Goal: Contribute content: Contribute content

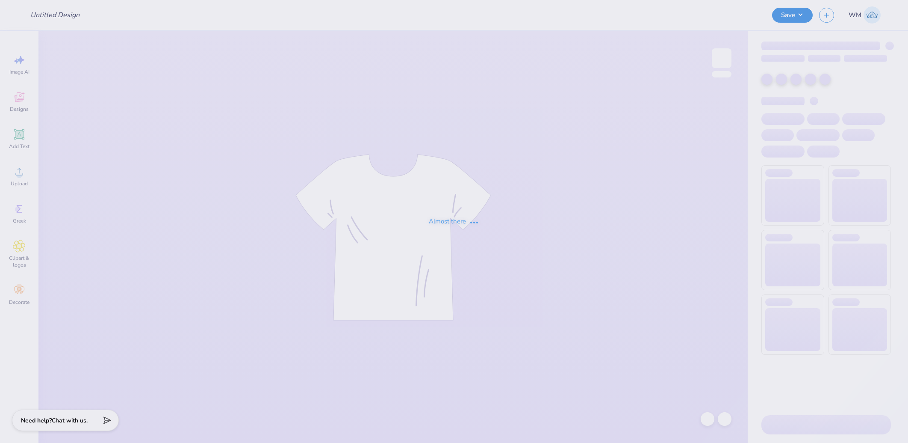
type input "theta chi"
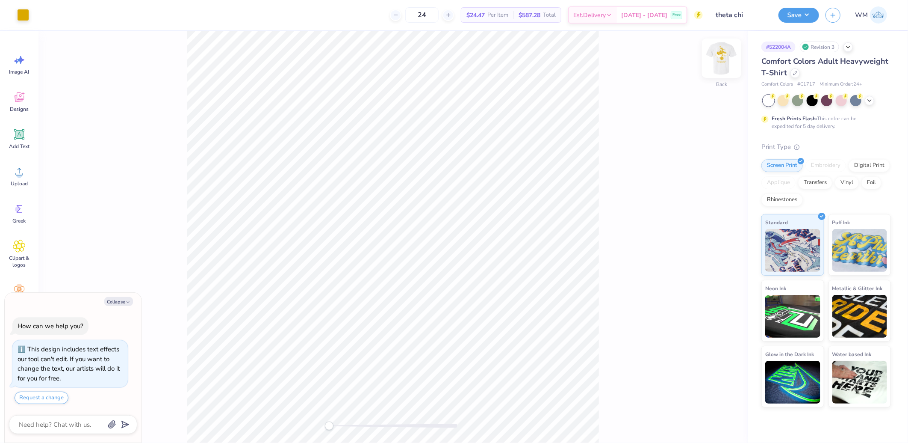
click at [717, 53] on img at bounding box center [722, 58] width 34 height 34
click at [723, 62] on img at bounding box center [722, 58] width 34 height 34
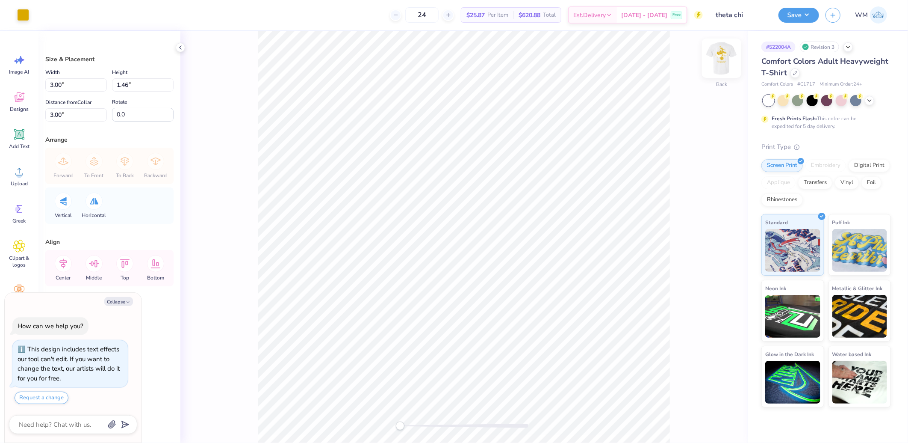
click at [727, 59] on img at bounding box center [722, 58] width 34 height 34
click at [512, 297] on li "Download vector" at bounding box center [514, 298] width 67 height 17
drag, startPoint x: 116, startPoint y: 304, endPoint x: 242, endPoint y: 186, distance: 172.7
click at [116, 304] on button "Collapse" at bounding box center [118, 301] width 29 height 9
type textarea "x"
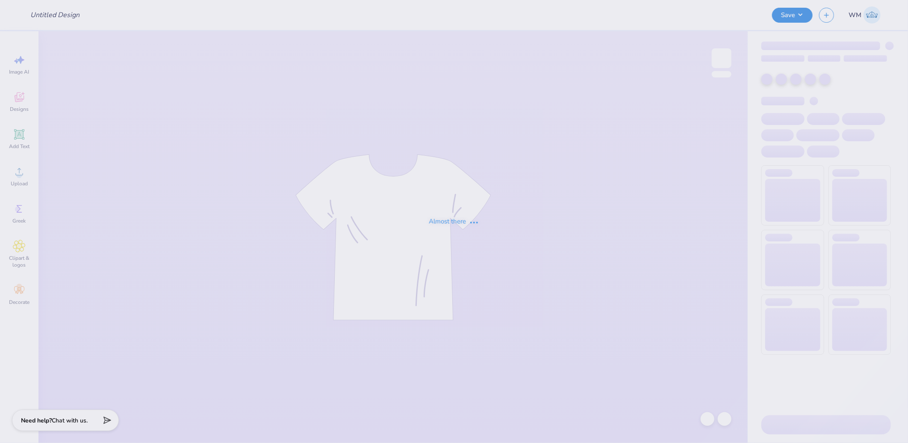
type input "theta chi"
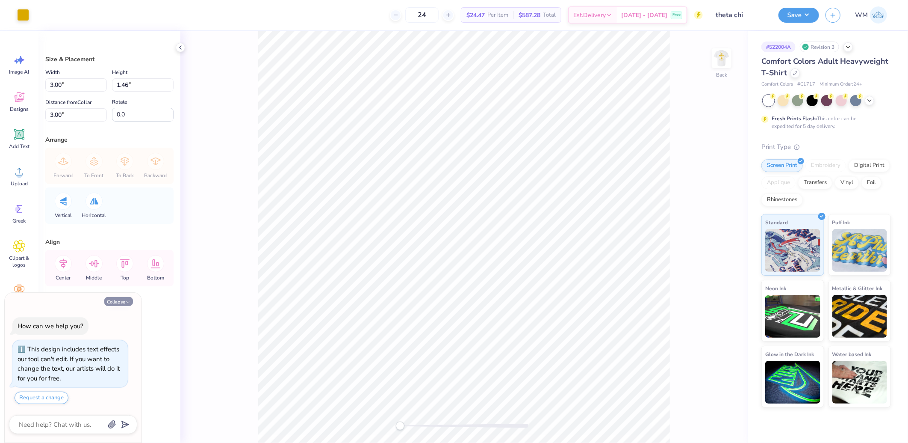
click at [114, 302] on button "Collapse" at bounding box center [118, 301] width 29 height 9
type textarea "x"
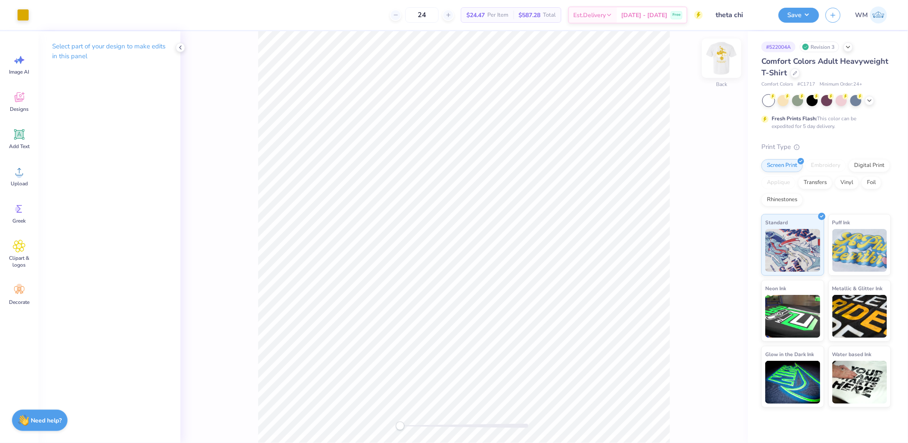
click at [717, 61] on img at bounding box center [722, 58] width 34 height 34
click at [21, 169] on icon at bounding box center [19, 171] width 8 height 7
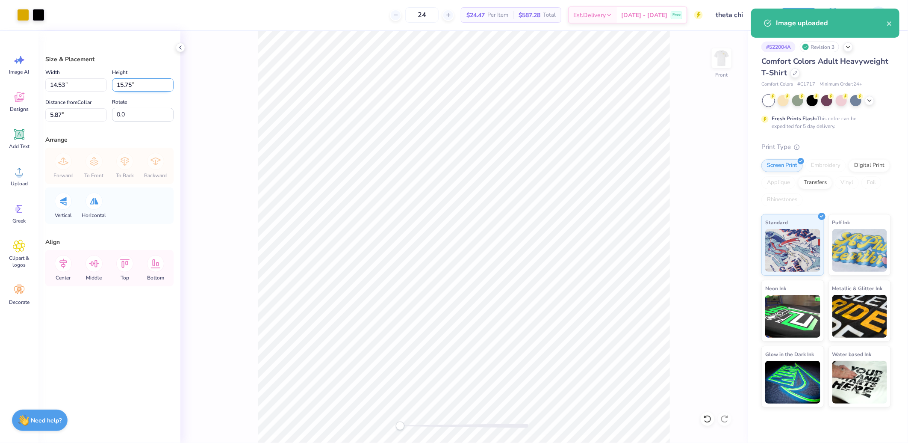
click at [136, 86] on input "15.75" at bounding box center [143, 84] width 62 height 13
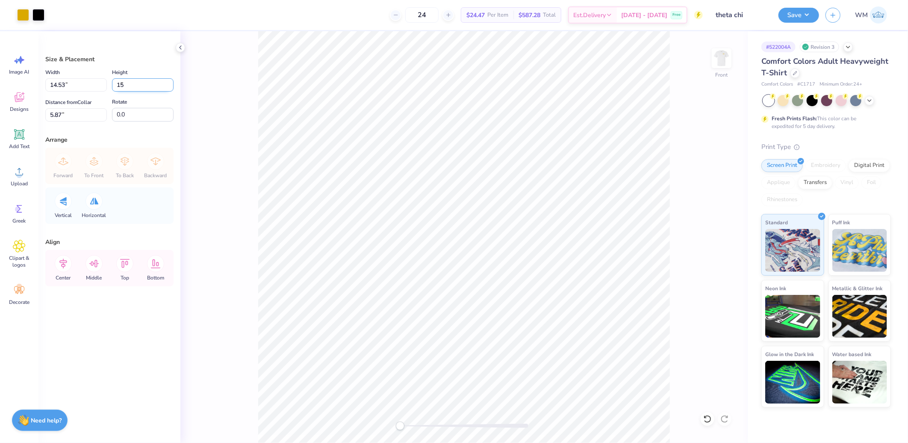
type input "15"
type input "13.84"
type input "15.00"
type input "6.25"
click at [69, 84] on input "13.84" at bounding box center [76, 84] width 62 height 13
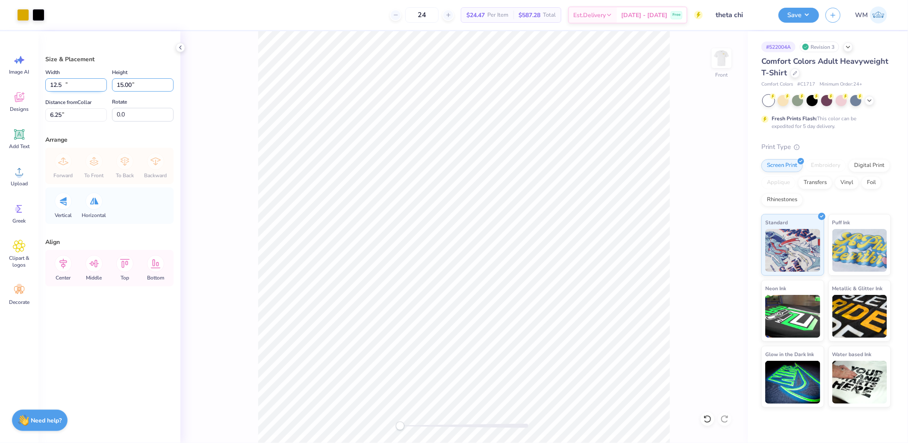
type input "12.50"
type input "13.55"
click at [79, 116] on input "6.97" at bounding box center [76, 114] width 62 height 13
type input "3"
click at [63, 266] on icon at bounding box center [63, 264] width 8 height 10
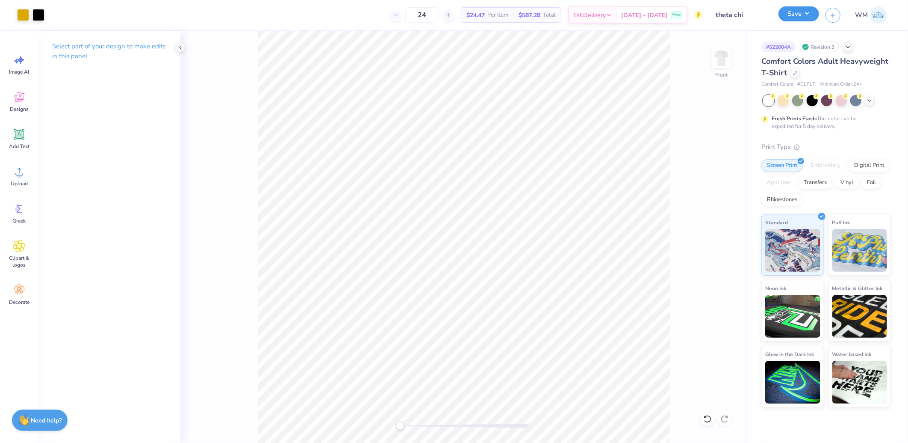
click at [797, 15] on button "Save" at bounding box center [799, 13] width 41 height 15
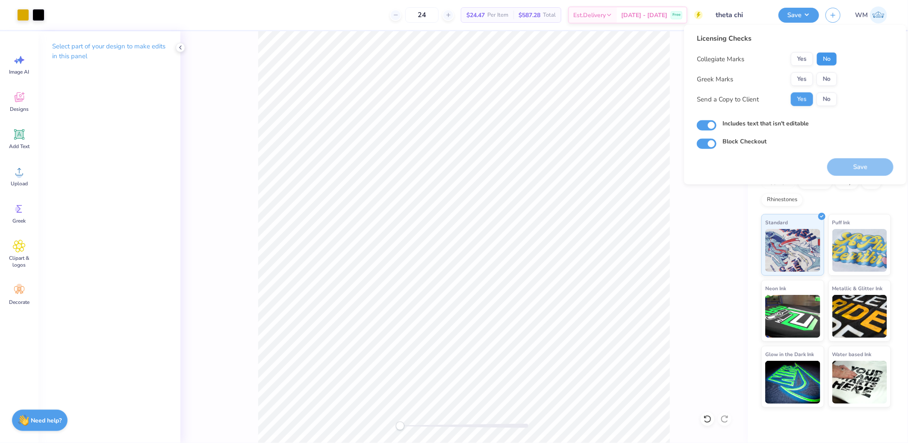
click at [821, 58] on button "No" at bounding box center [827, 59] width 21 height 14
click at [806, 74] on button "Yes" at bounding box center [802, 79] width 22 height 14
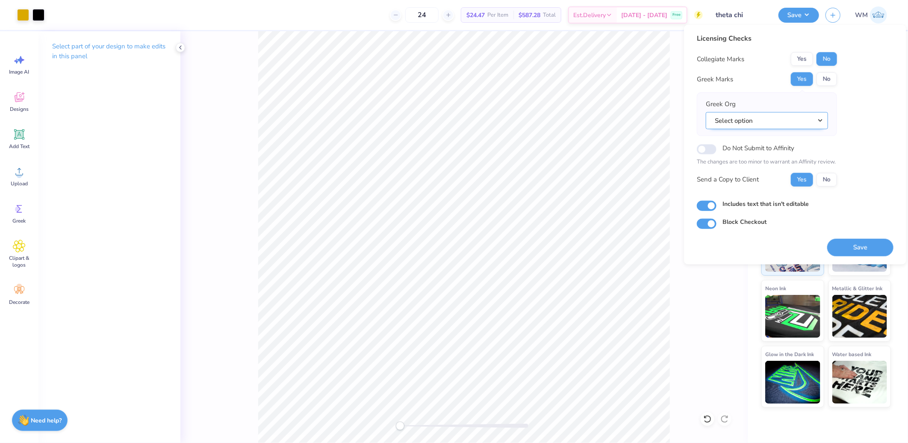
click at [765, 121] on button "Select option" at bounding box center [767, 121] width 122 height 18
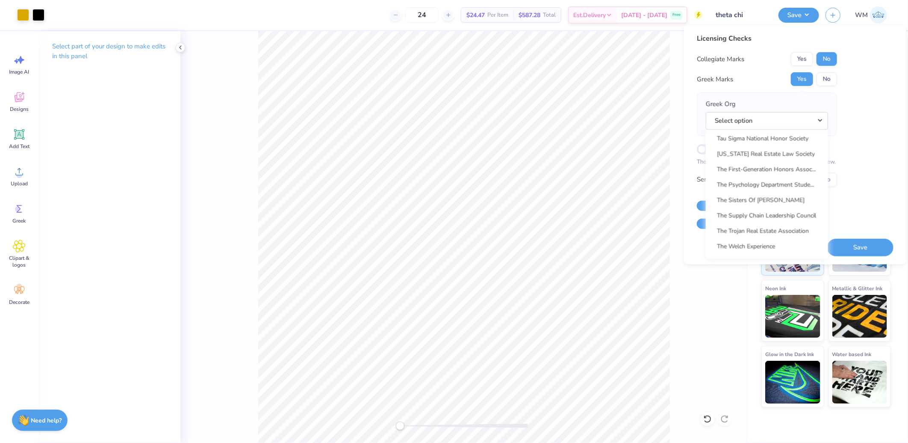
scroll to position [6315, 0]
click at [741, 191] on link "Theta Chi" at bounding box center [766, 198] width 115 height 14
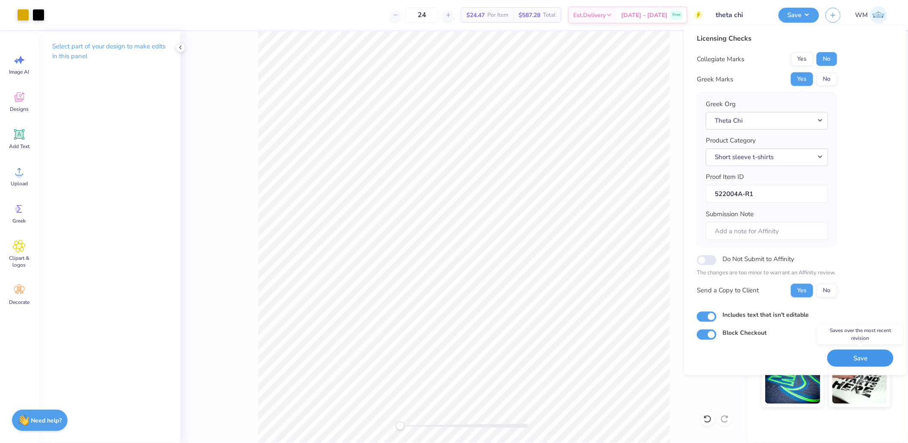
click at [841, 357] on button "Save" at bounding box center [860, 358] width 66 height 18
